Goal: Information Seeking & Learning: Learn about a topic

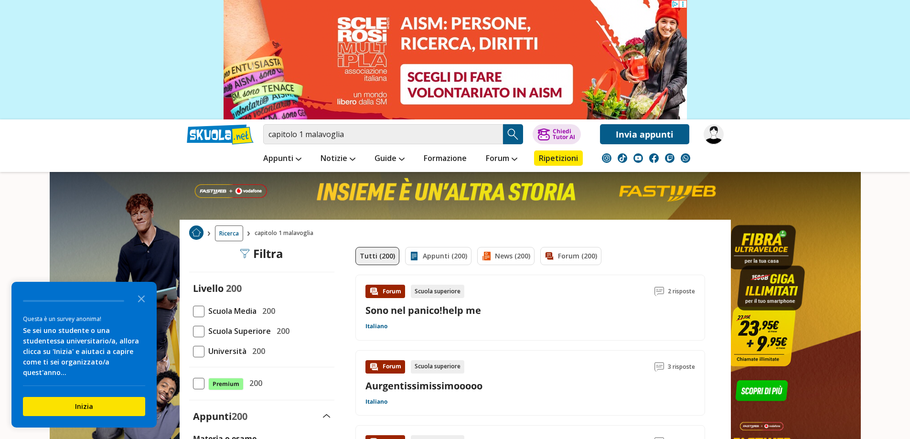
click at [196, 328] on span at bounding box center [198, 331] width 11 height 11
click at [193, 331] on input "Scuola Superiore 200" at bounding box center [193, 331] width 0 height 0
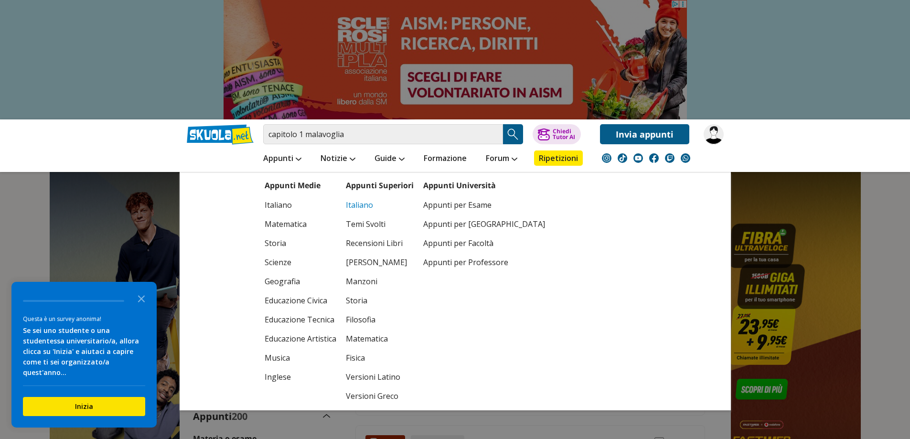
click at [360, 206] on link "Italiano" at bounding box center [380, 204] width 68 height 19
